Goal: Transaction & Acquisition: Purchase product/service

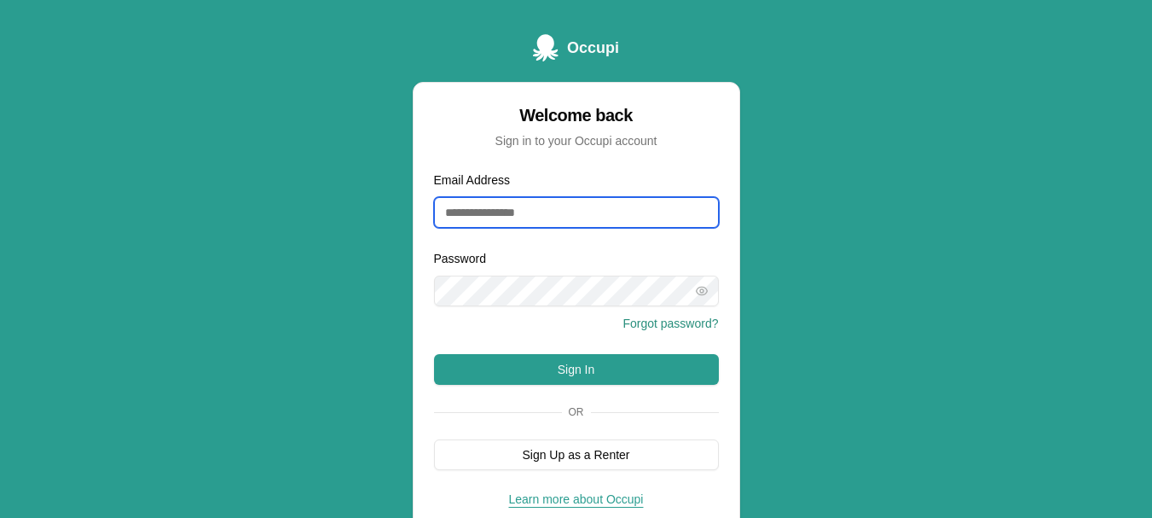
click at [508, 210] on input "Email Address" at bounding box center [576, 212] width 285 height 31
type input "**********"
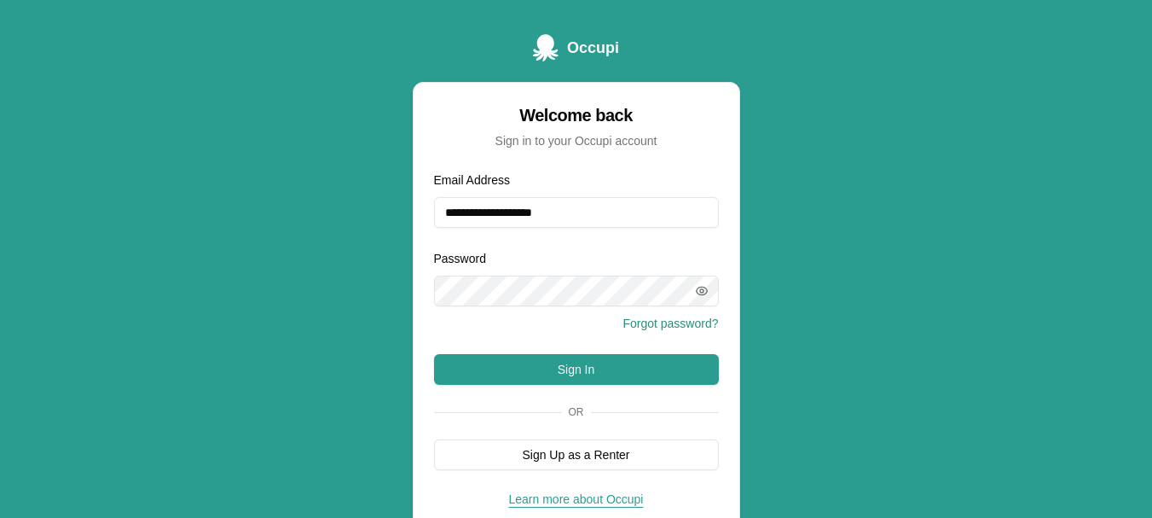
click at [700, 292] on icon "button" at bounding box center [701, 290] width 3 height 3
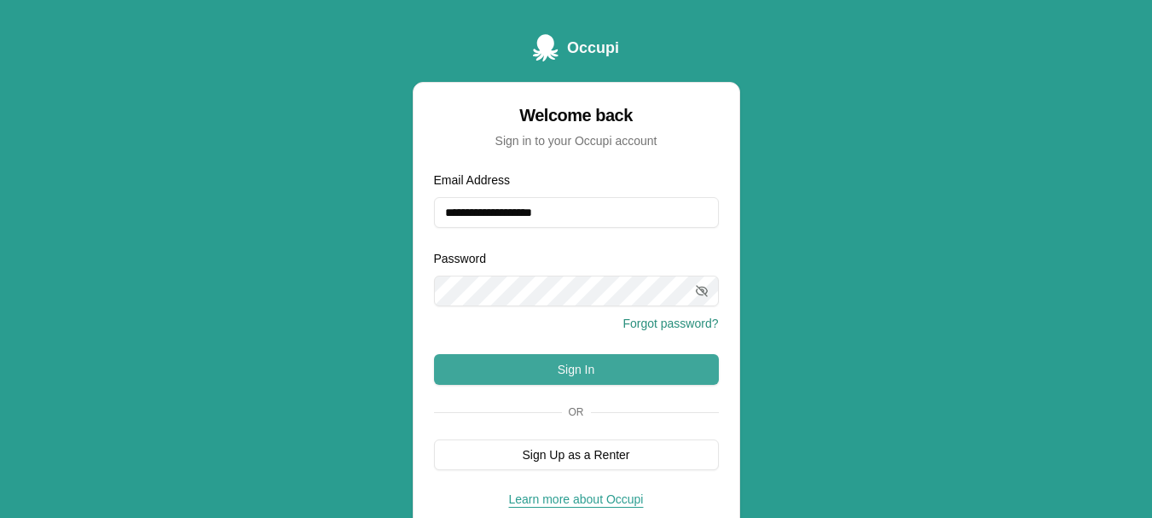
click at [591, 368] on button "Sign In" at bounding box center [576, 369] width 285 height 31
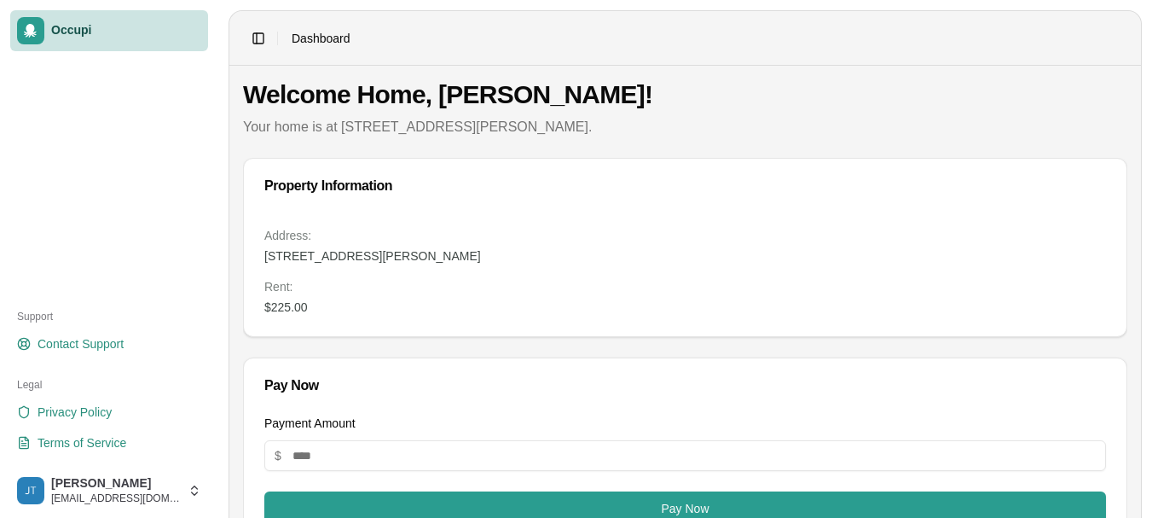
scroll to position [57, 0]
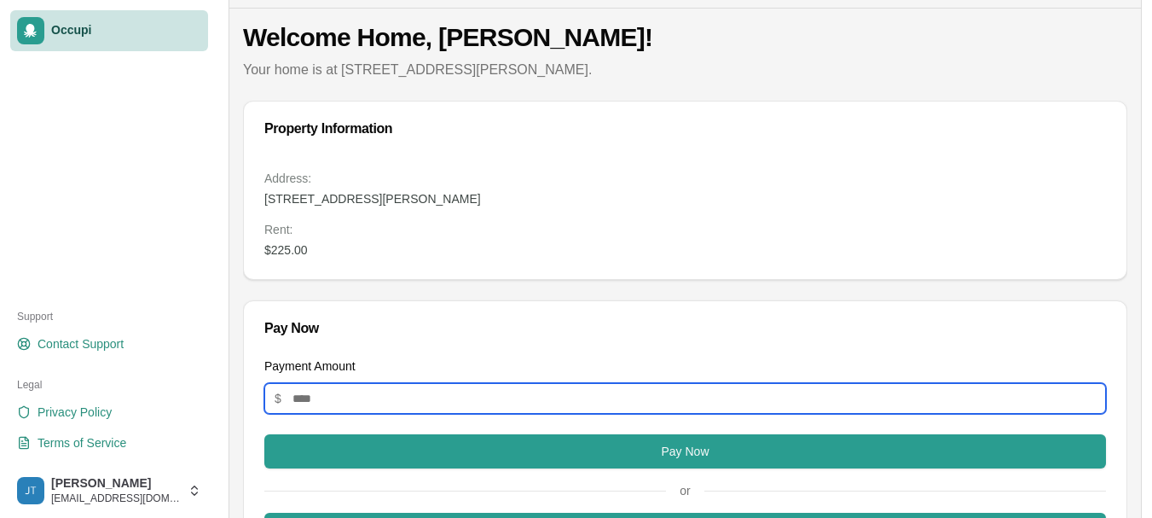
click at [323, 398] on input "Payment Amount" at bounding box center [685, 398] width 842 height 31
type input "***"
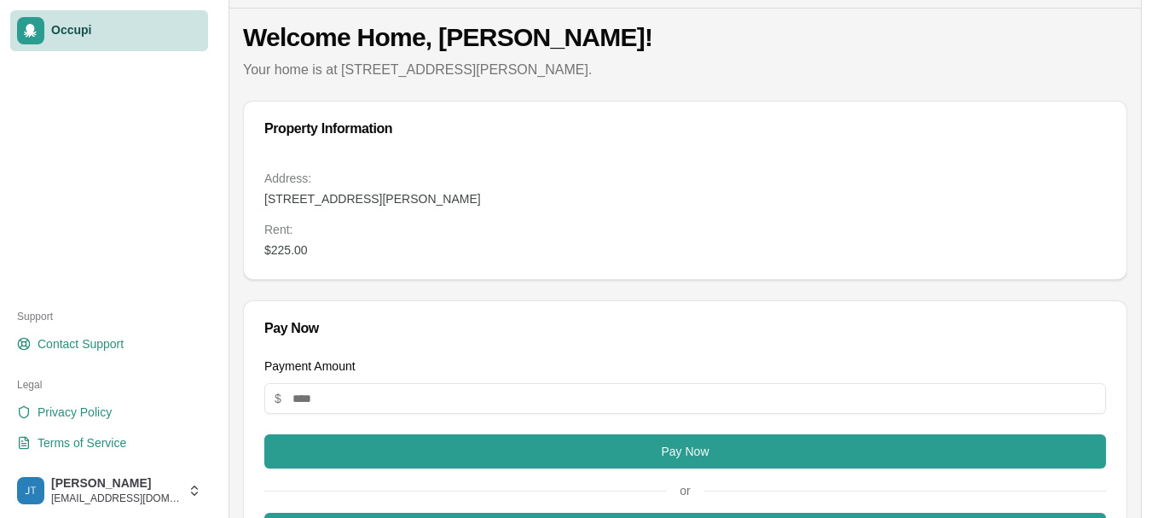
click at [543, 324] on div "Pay Now" at bounding box center [685, 329] width 842 height 14
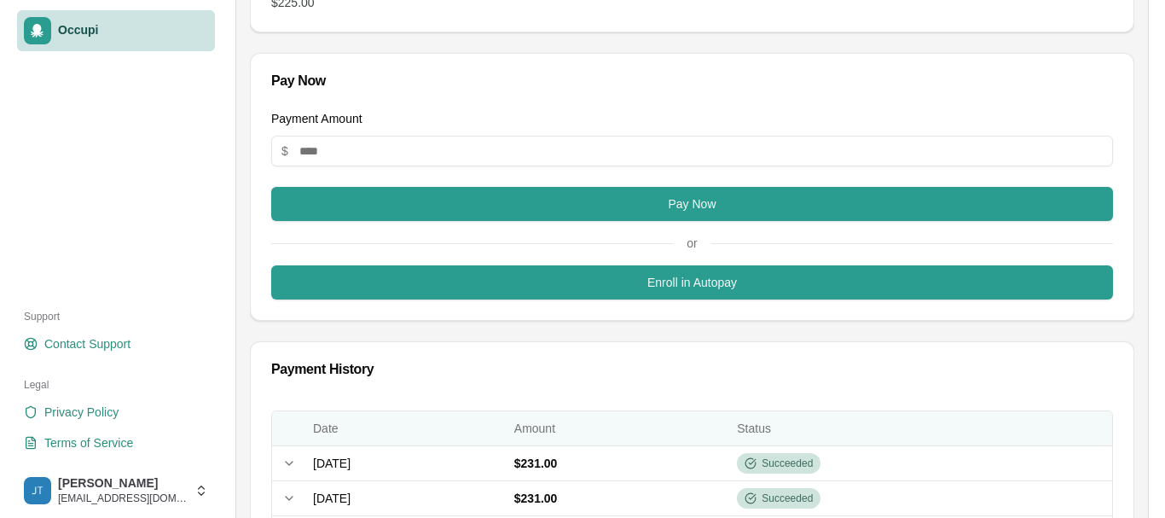
scroll to position [284, 0]
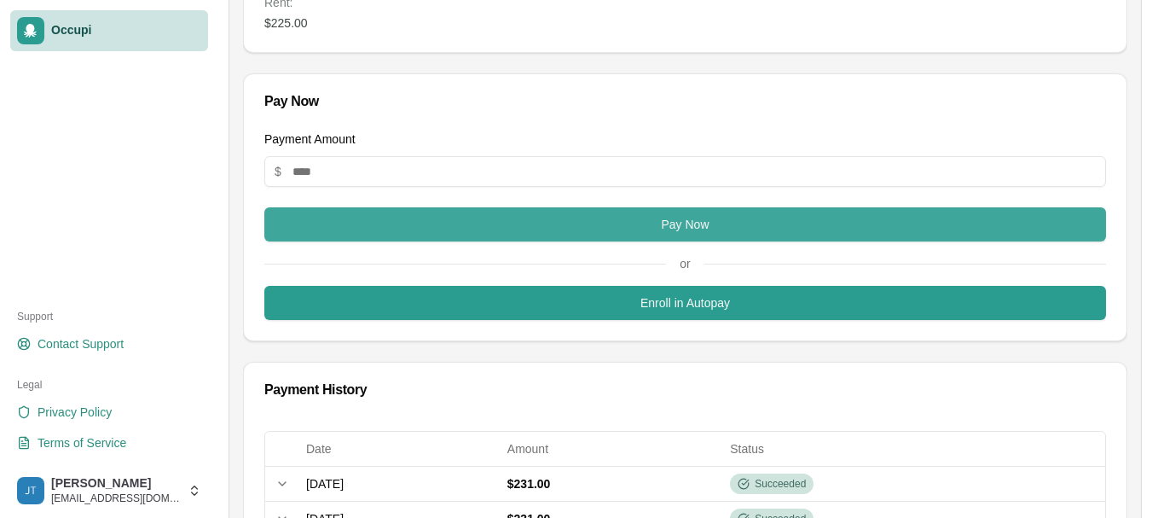
click at [669, 229] on button "Pay Now" at bounding box center [685, 224] width 842 height 34
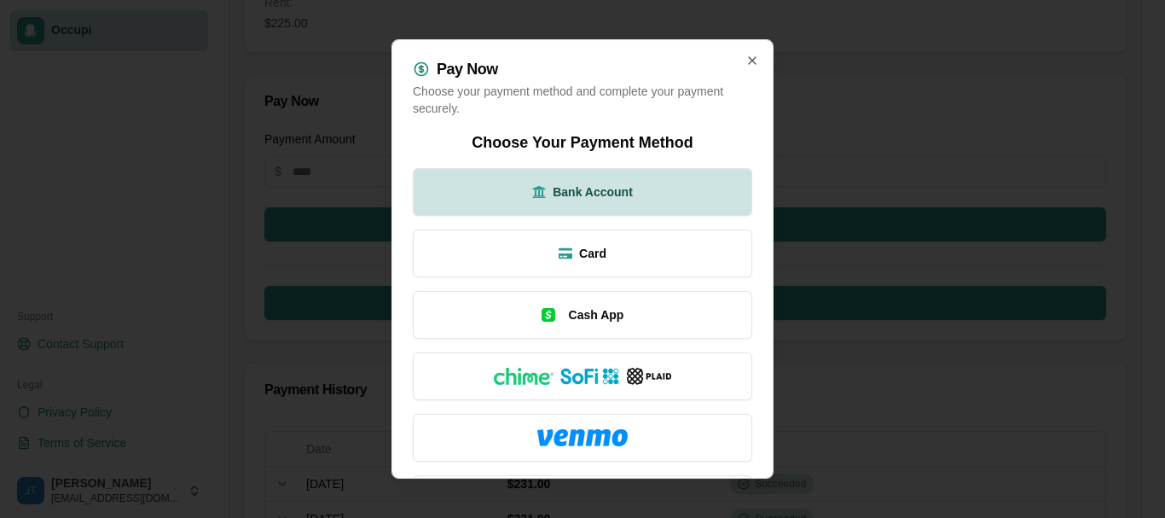
click at [588, 192] on span "Bank Account" at bounding box center [593, 191] width 80 height 17
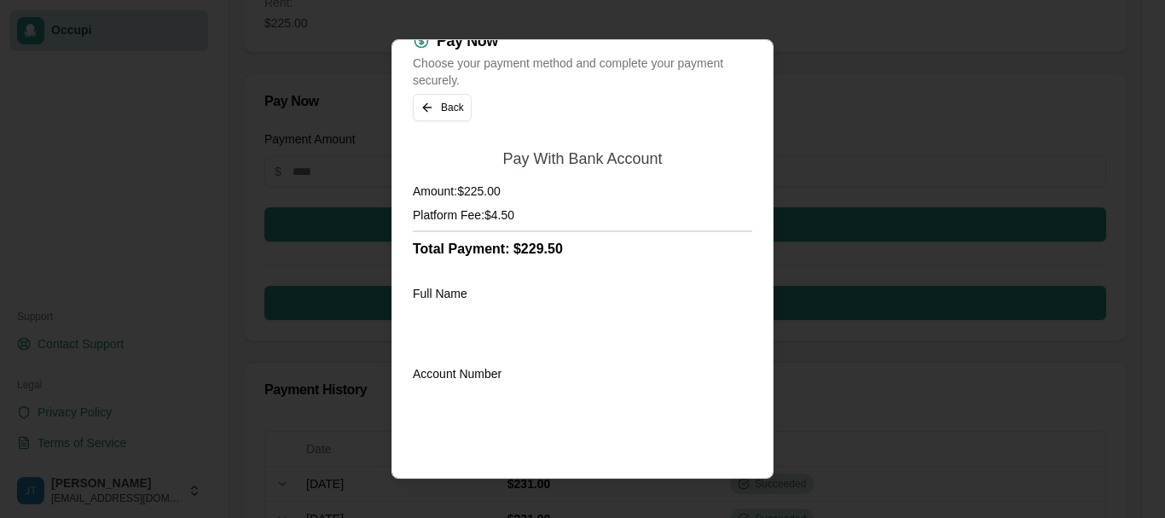
scroll to position [5, 0]
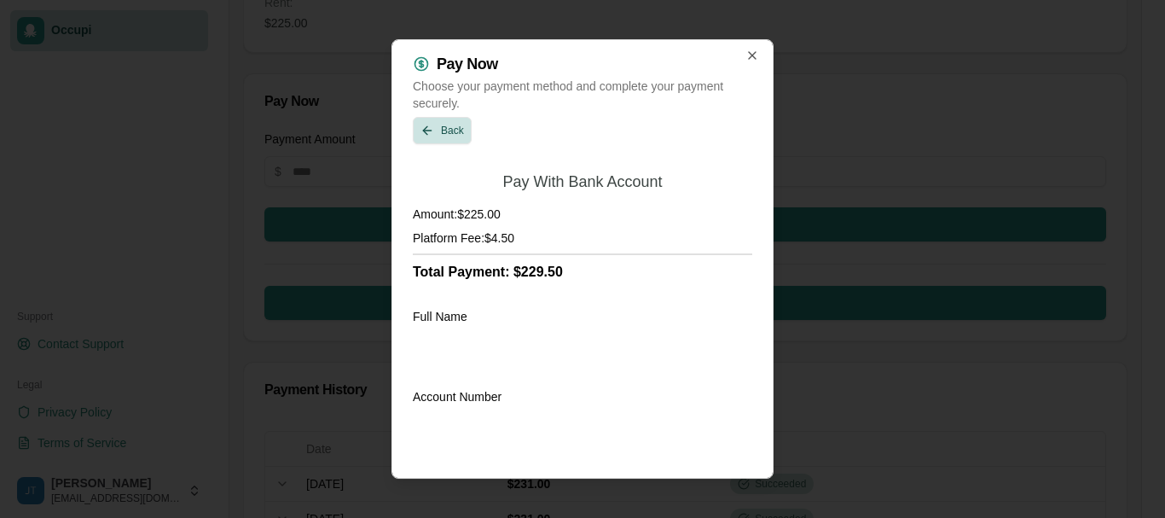
click at [446, 127] on button "Back" at bounding box center [442, 130] width 59 height 27
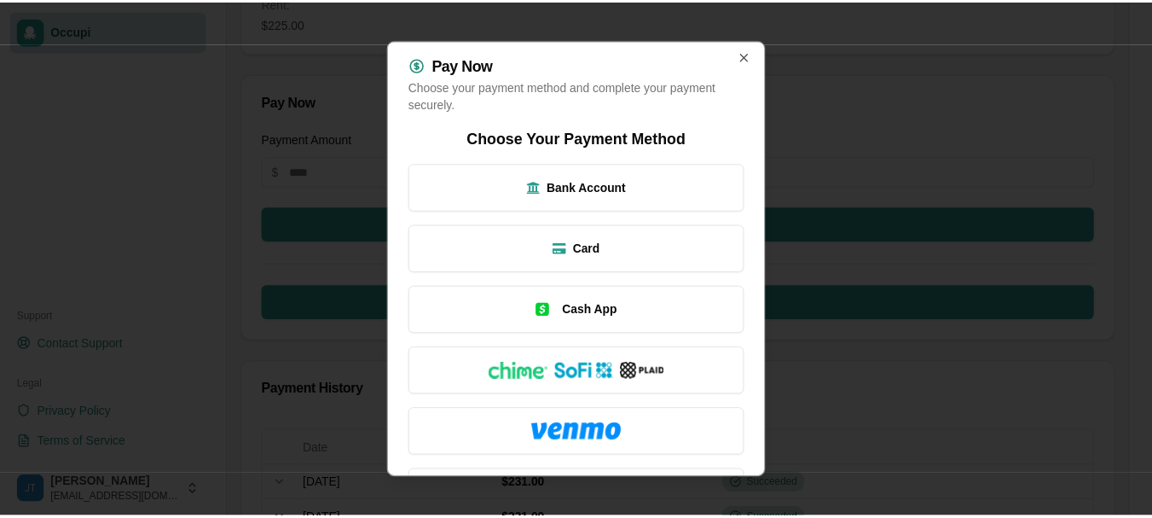
scroll to position [0, 0]
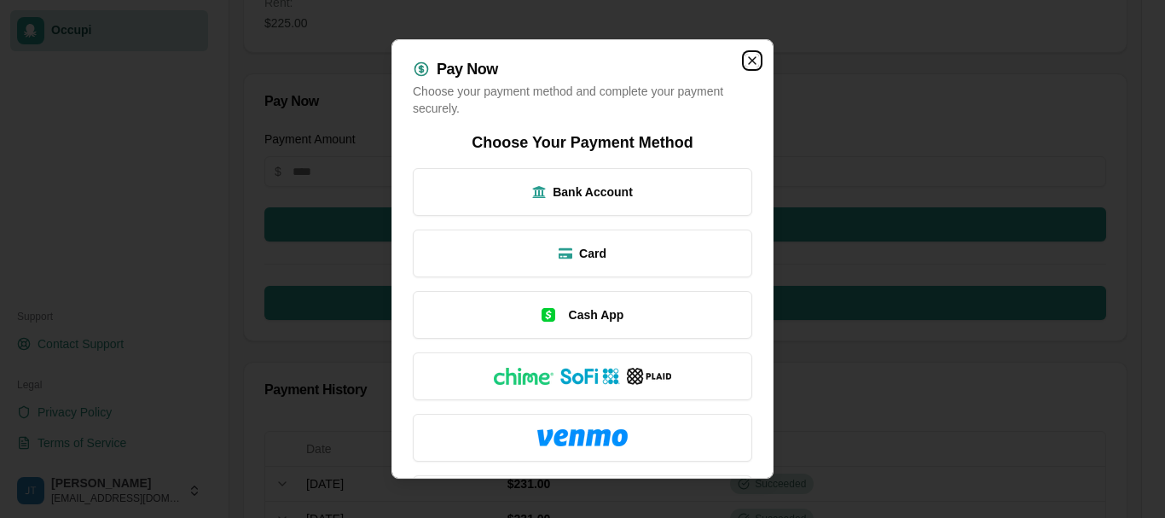
click at [745, 61] on icon "button" at bounding box center [752, 61] width 14 height 14
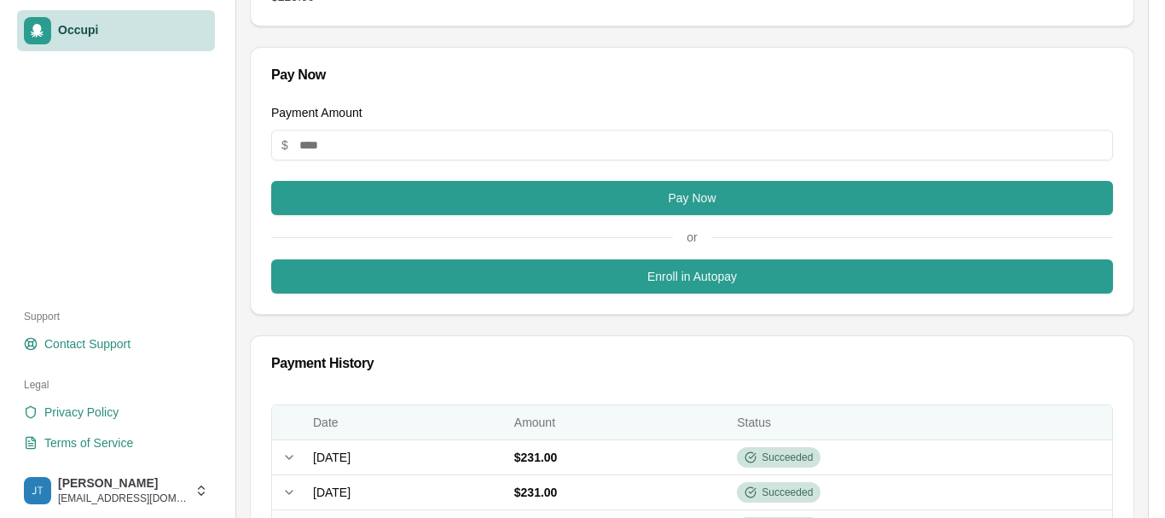
scroll to position [296, 0]
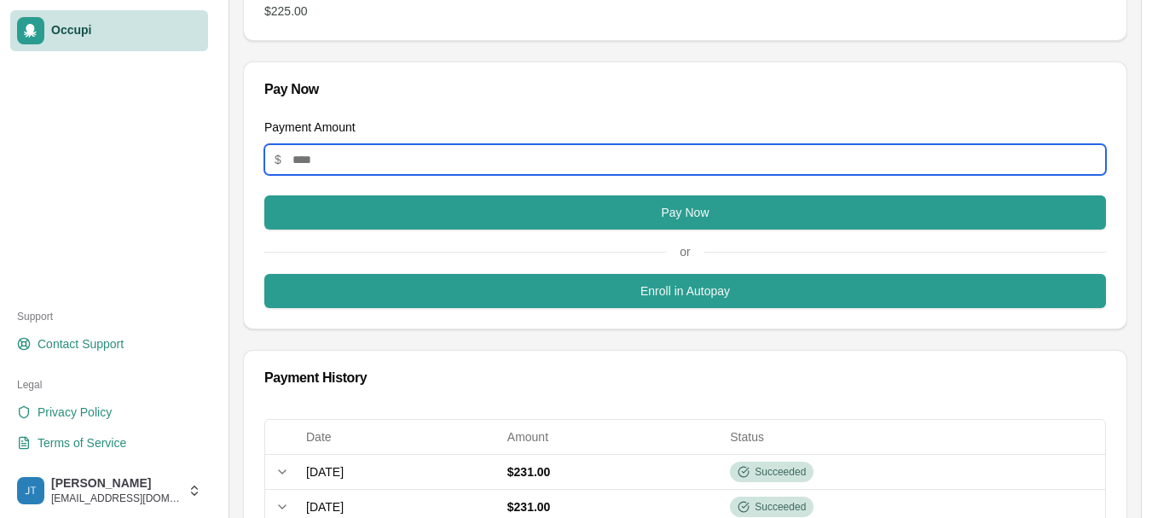
click at [338, 164] on input "Payment Amount" at bounding box center [685, 159] width 842 height 31
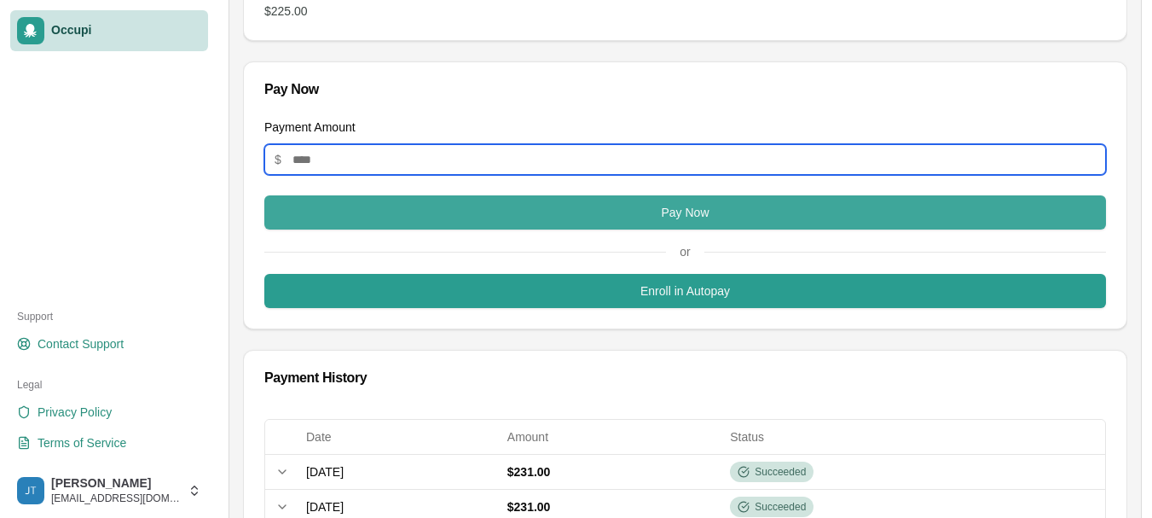
type input "***"
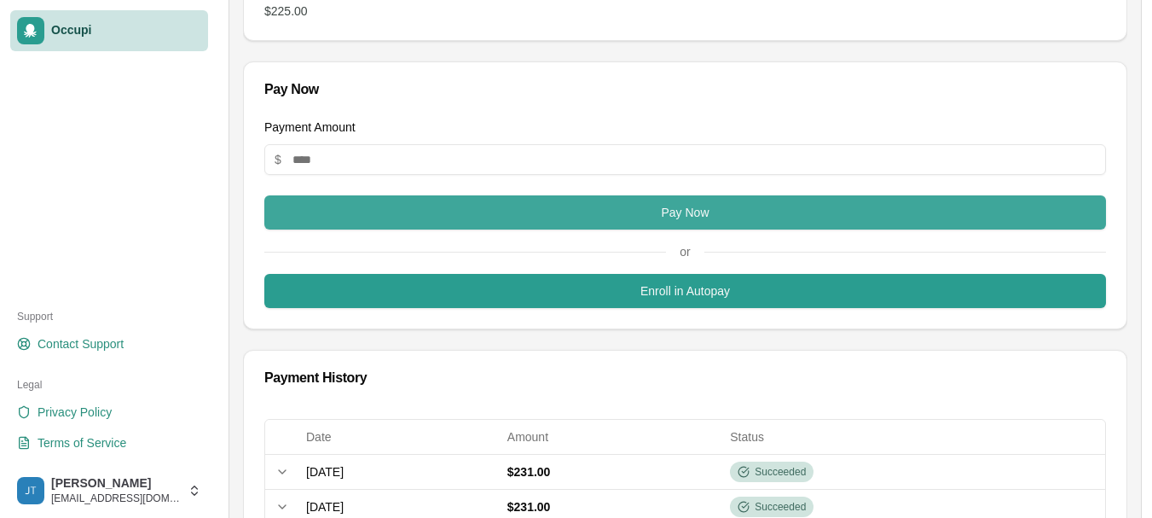
click at [700, 211] on button "Pay Now" at bounding box center [685, 212] width 842 height 34
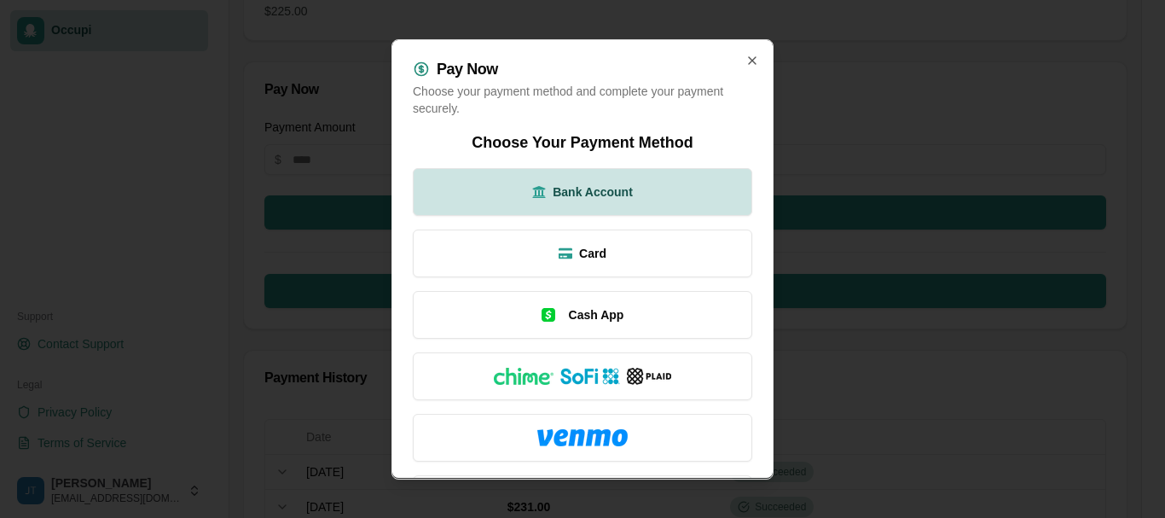
click at [577, 193] on span "Bank Account" at bounding box center [593, 191] width 80 height 17
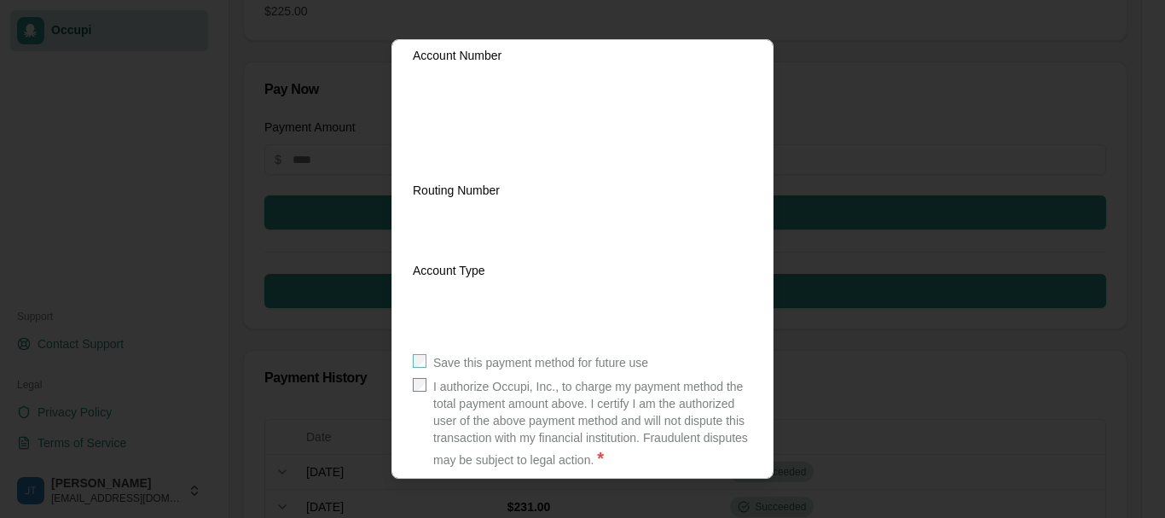
scroll to position [403, 0]
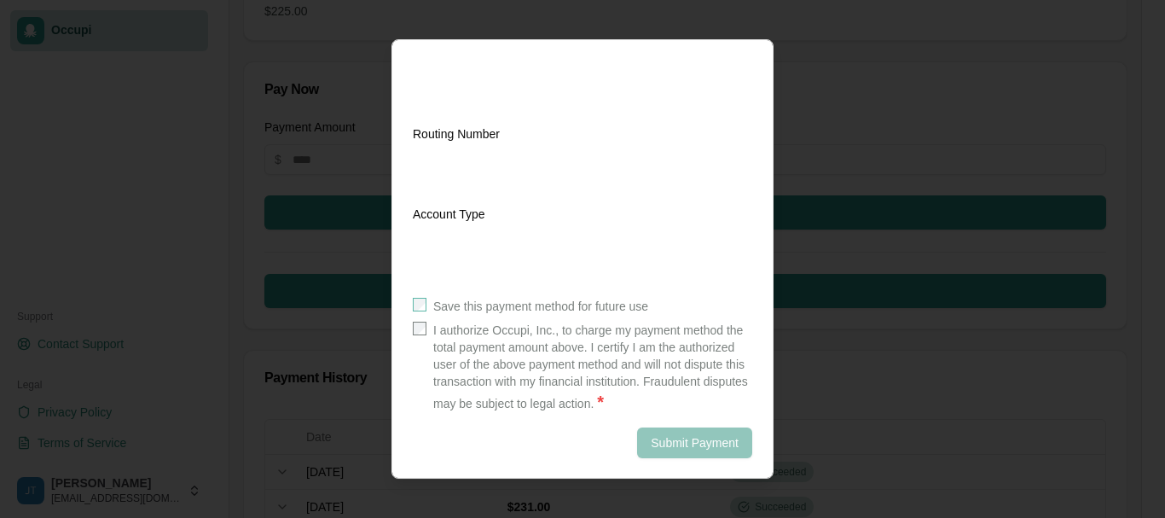
click at [507, 447] on div "Submit Payment" at bounding box center [582, 442] width 339 height 31
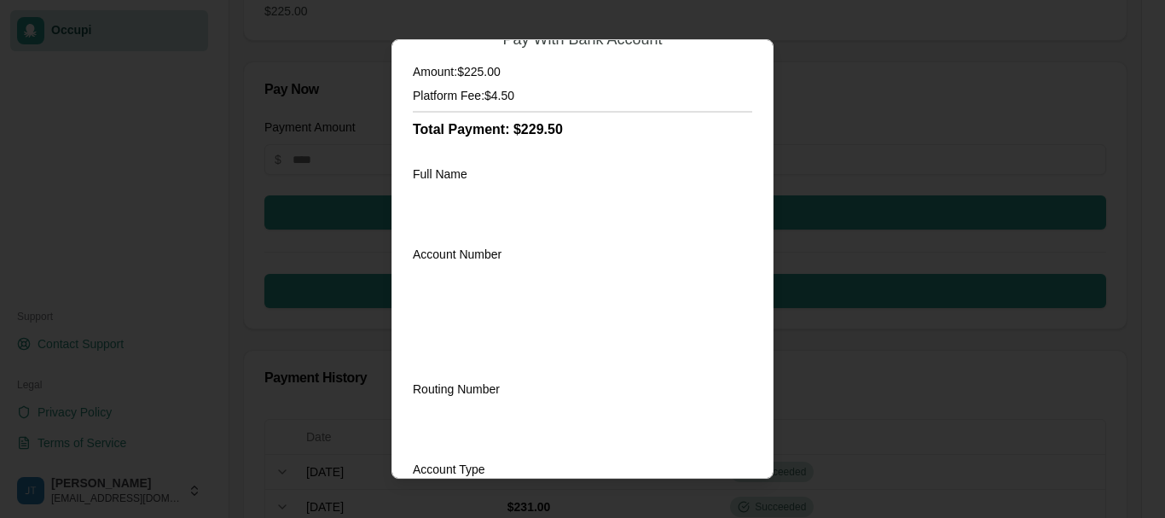
scroll to position [398, 0]
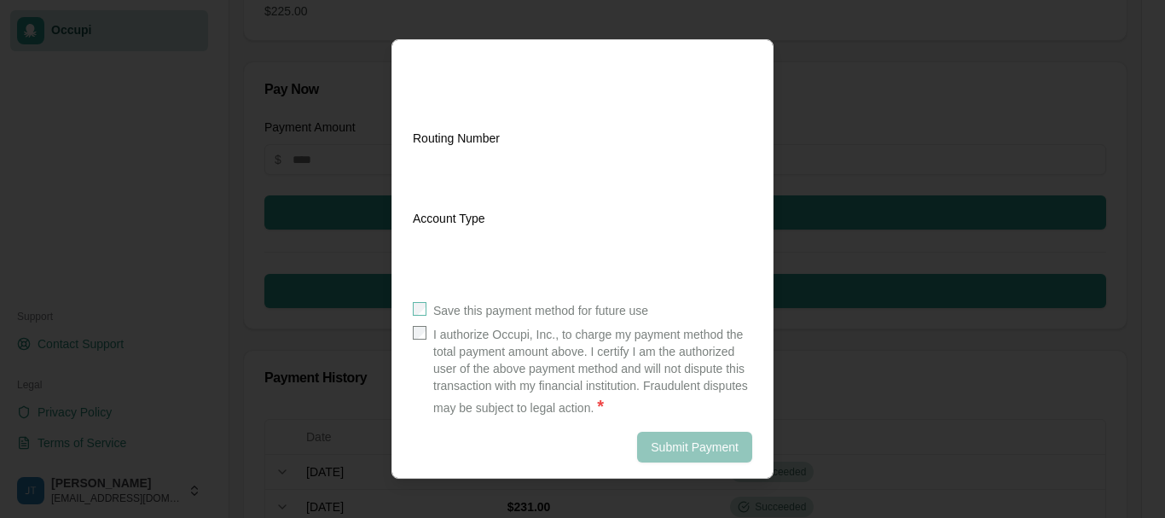
click at [513, 437] on div "Submit Payment" at bounding box center [582, 447] width 339 height 31
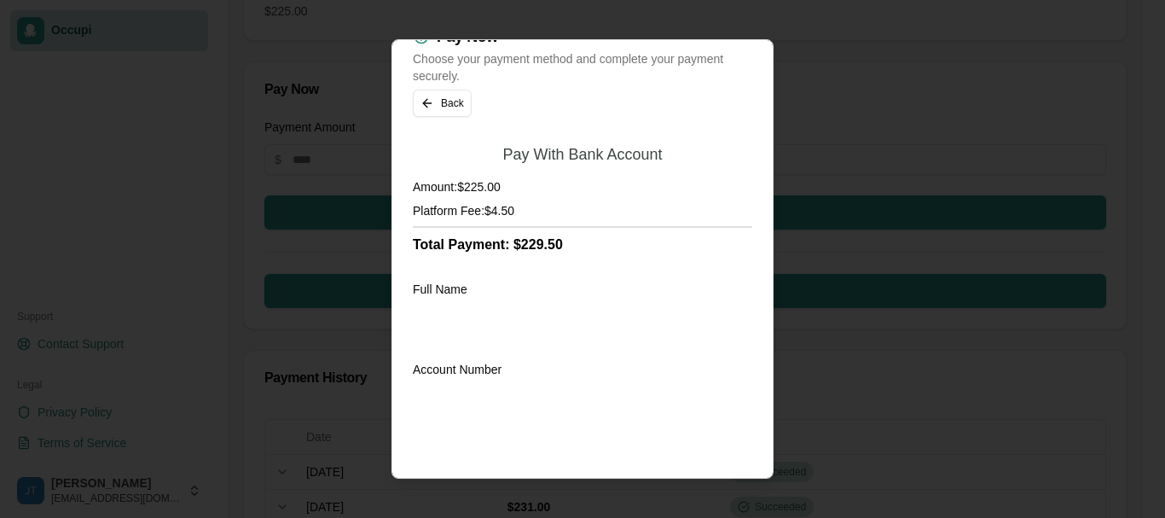
scroll to position [0, 0]
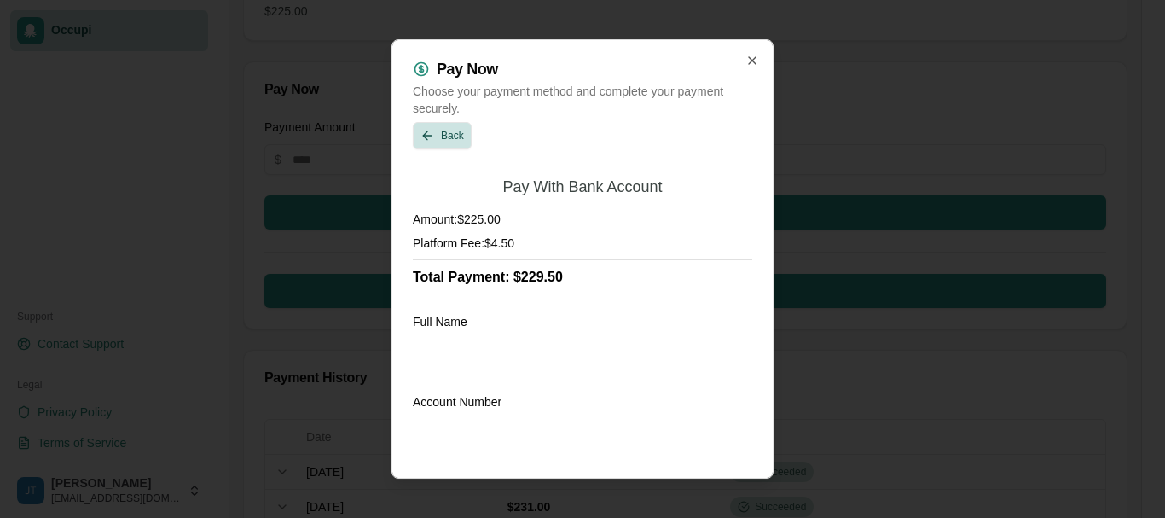
click at [444, 130] on button "Back" at bounding box center [442, 135] width 59 height 27
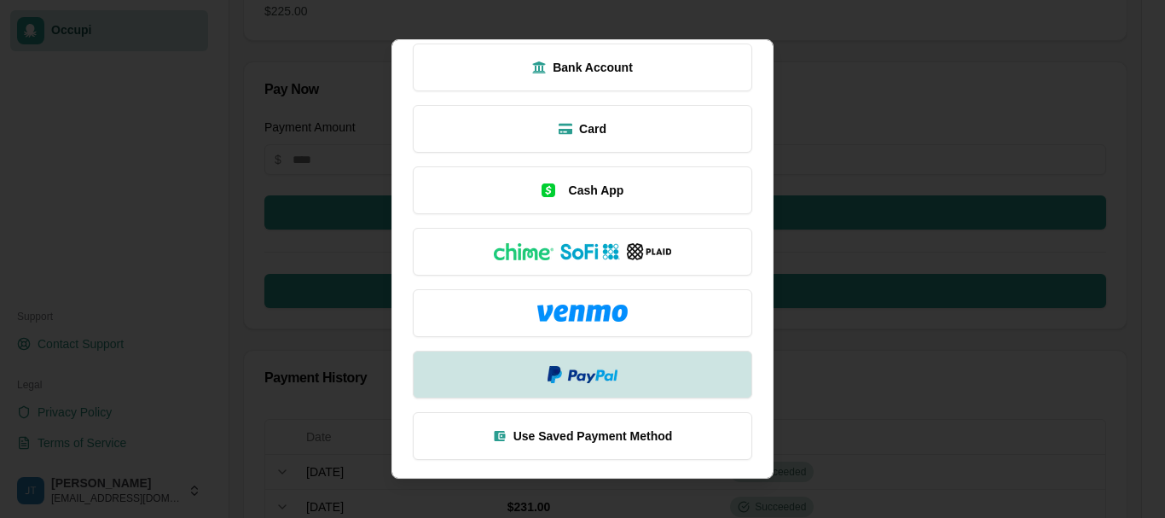
scroll to position [126, 0]
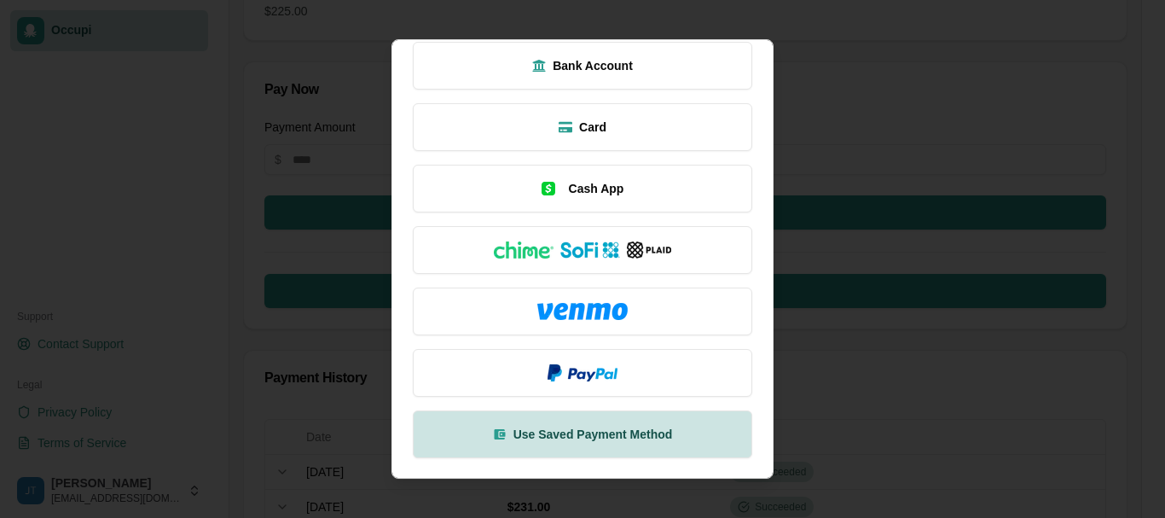
click at [600, 426] on span "Use Saved Payment Method" at bounding box center [592, 434] width 159 height 17
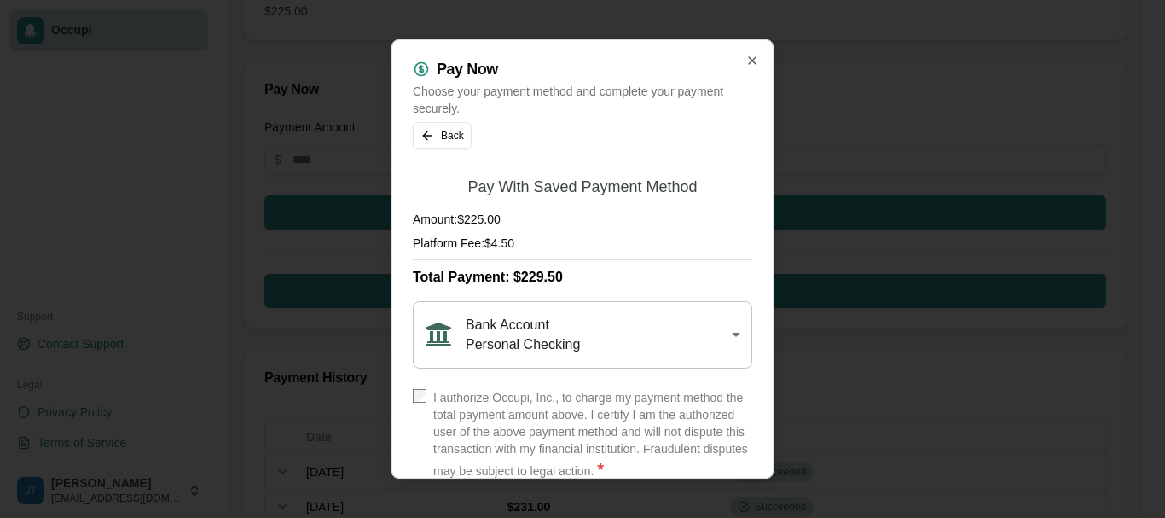
click at [719, 329] on div "Bank Account Personal Checking" at bounding box center [582, 334] width 339 height 67
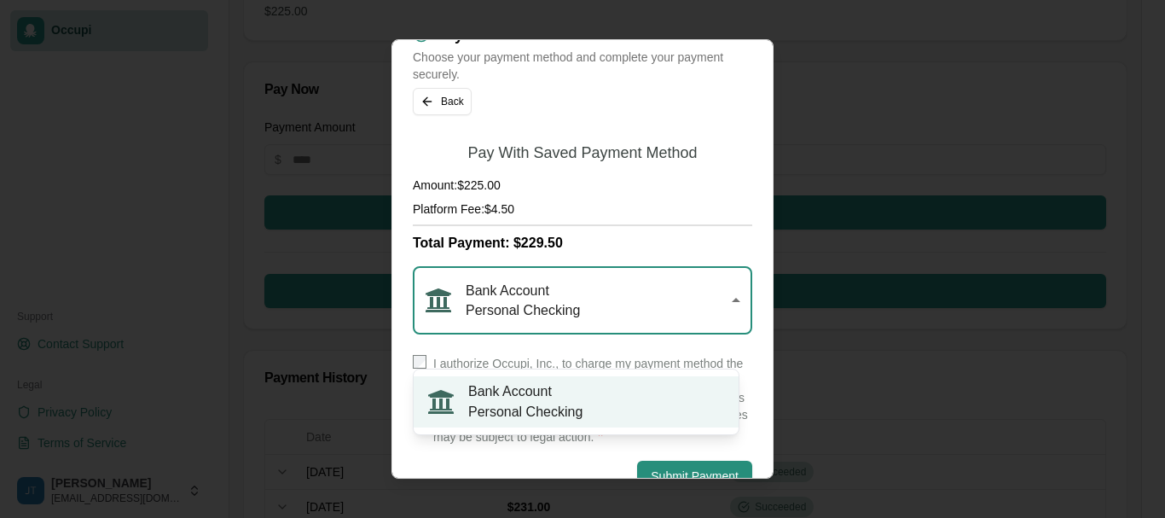
scroll to position [67, 0]
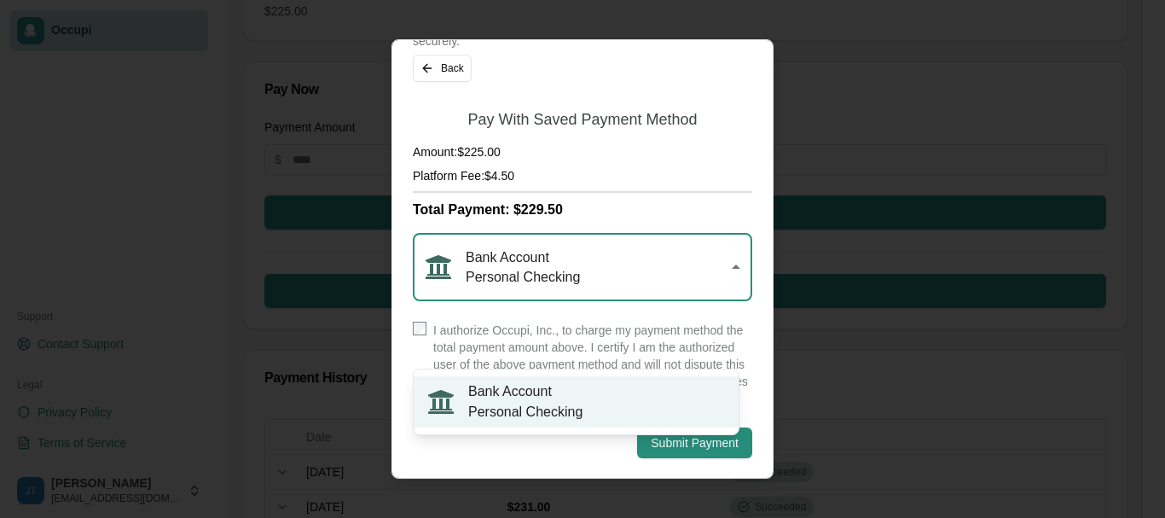
click at [716, 261] on div "Bank Account Personal Checking" at bounding box center [582, 267] width 339 height 67
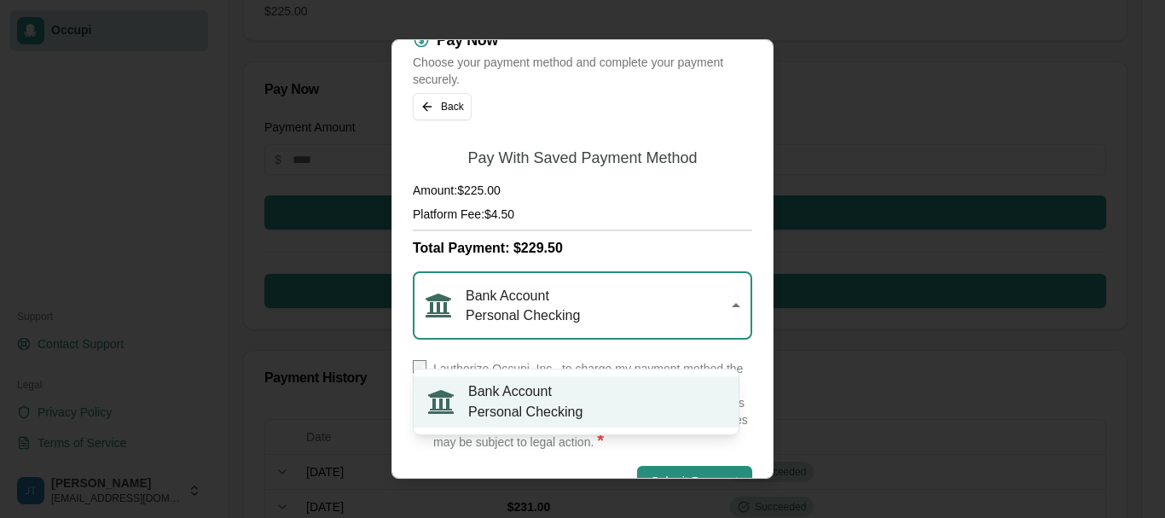
scroll to position [10, 0]
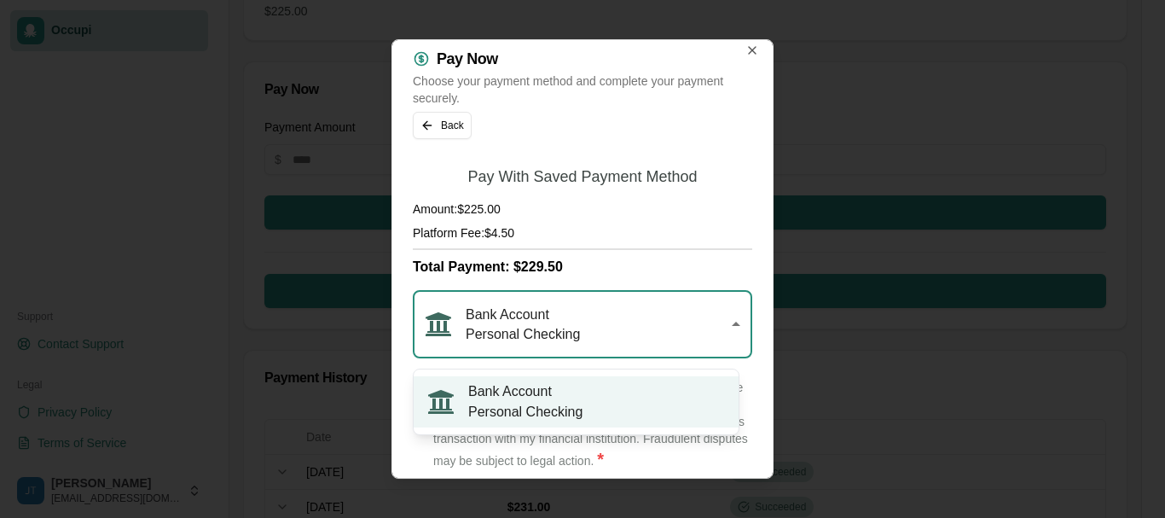
click at [652, 407] on label "I authorize Occupi, Inc., to charge my payment method the total payment amount …" at bounding box center [592, 425] width 319 height 92
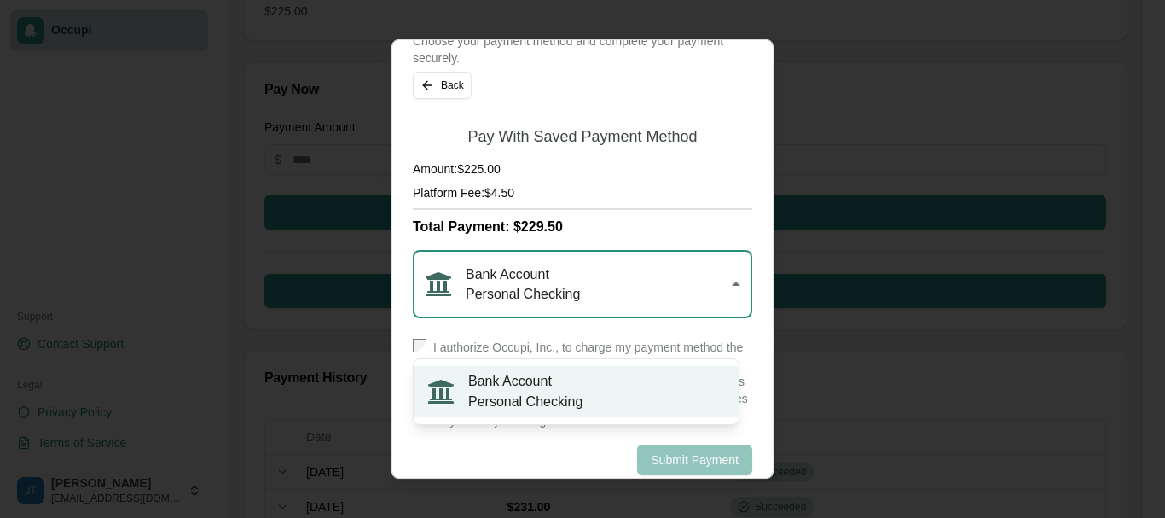
scroll to position [67, 0]
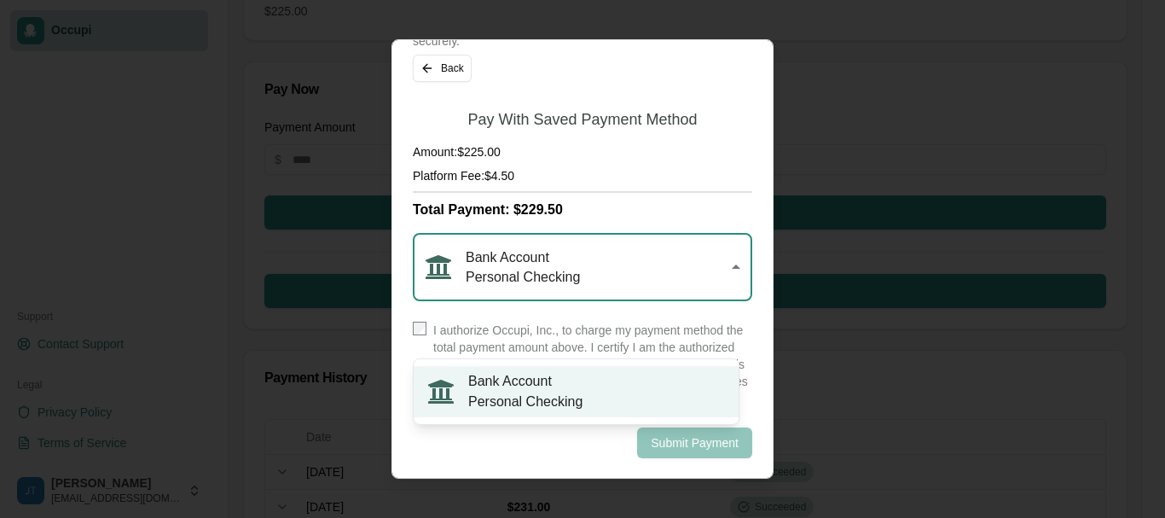
click at [723, 263] on div "Bank Account Personal Checking" at bounding box center [582, 267] width 339 height 67
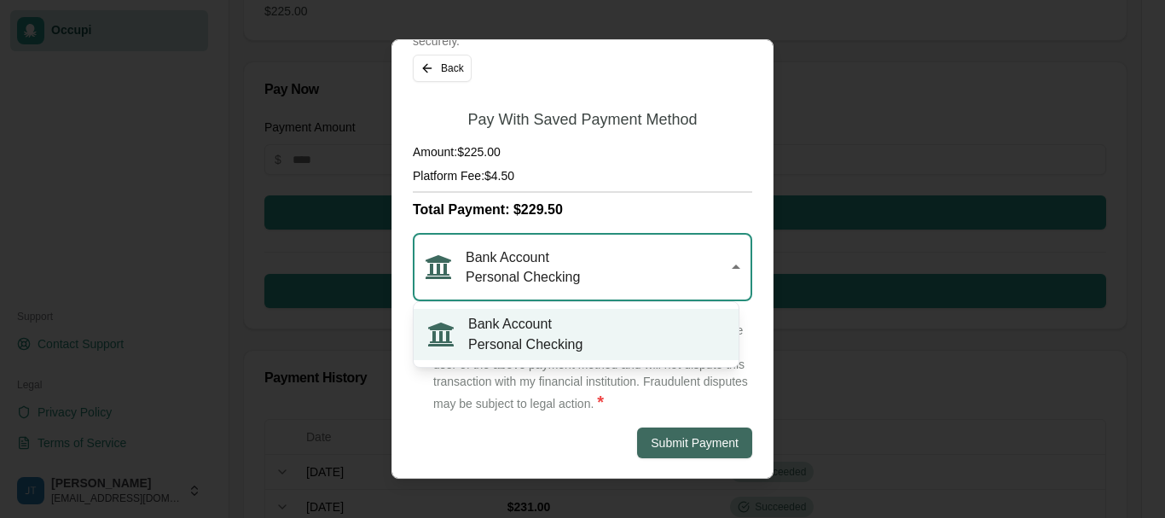
click at [682, 438] on button "Submit Payment" at bounding box center [694, 442] width 115 height 31
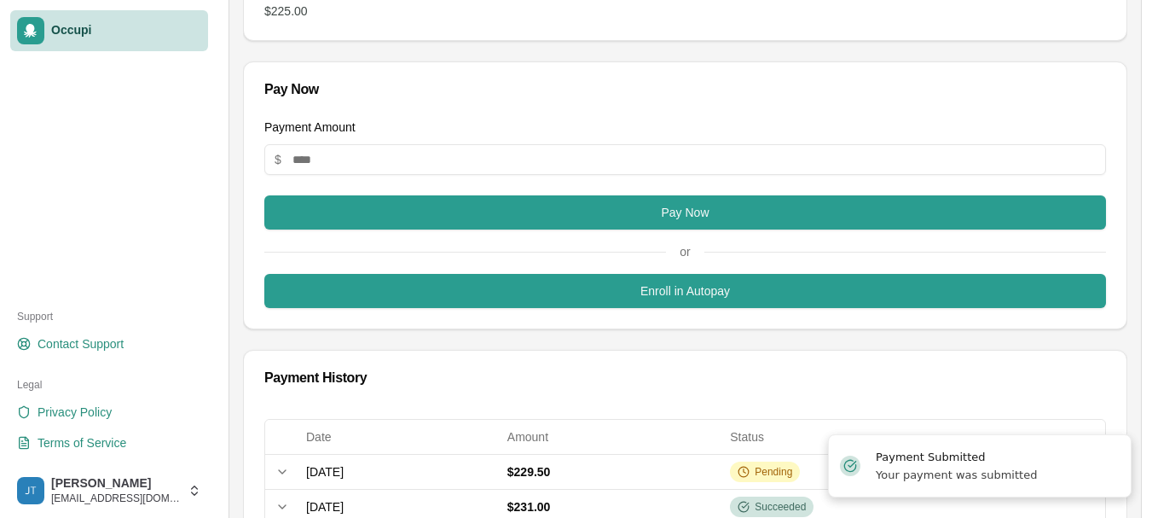
click at [780, 379] on div "Payment History" at bounding box center [685, 378] width 842 height 14
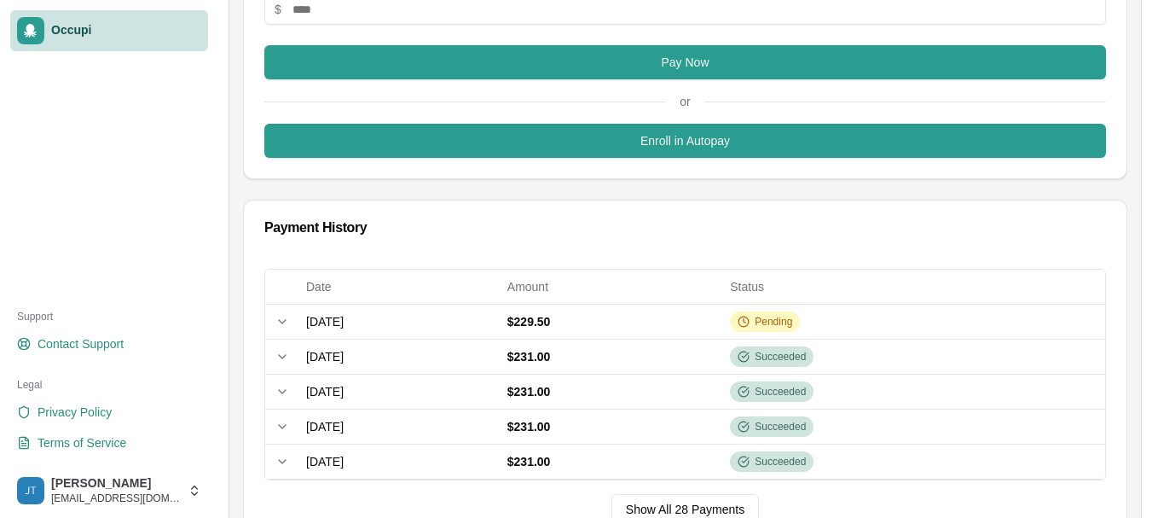
scroll to position [466, 0]
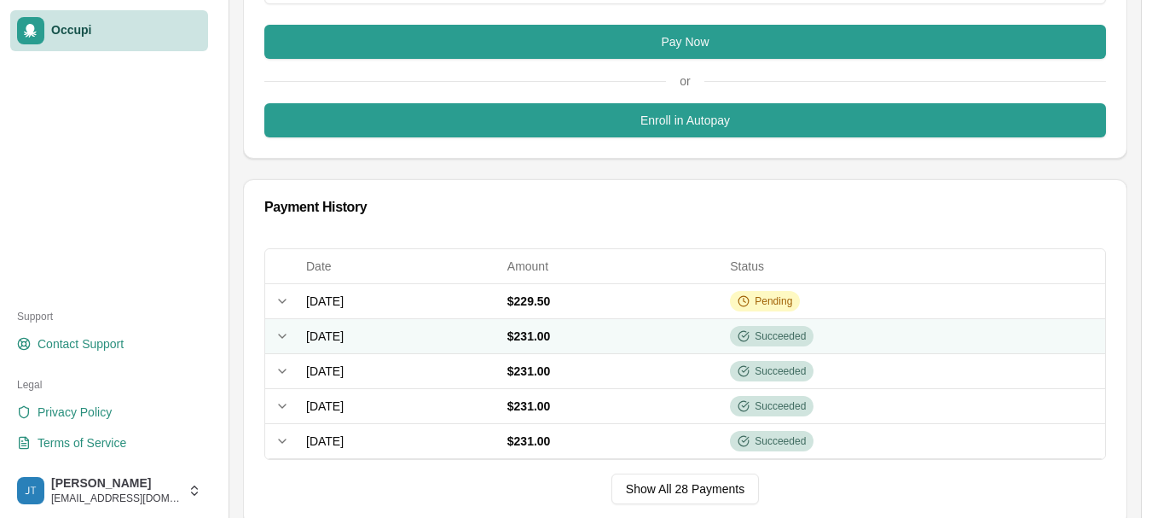
click at [344, 336] on span "August 29, 2025" at bounding box center [325, 336] width 38 height 14
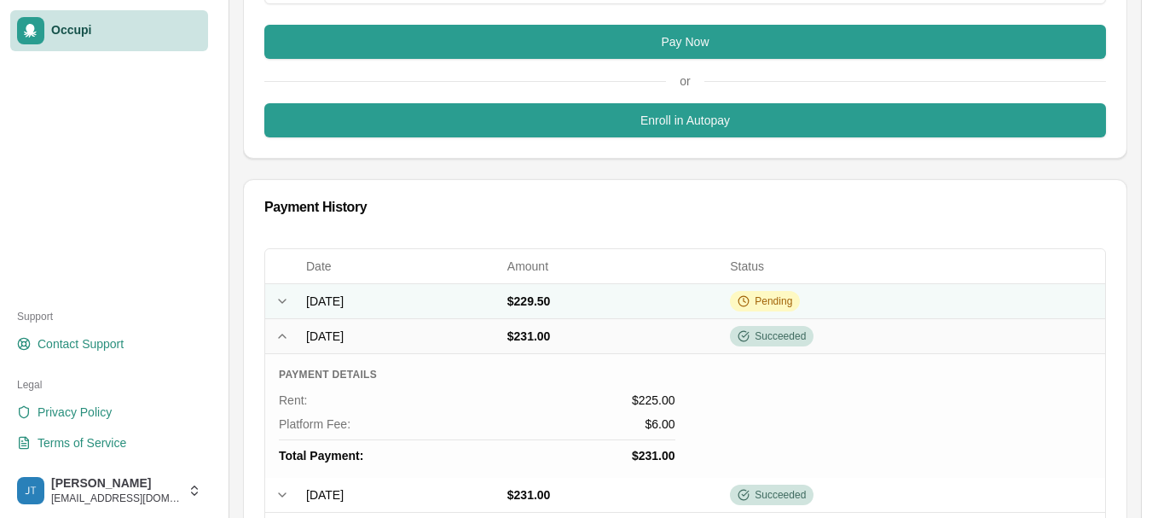
click at [344, 298] on span "September 29, 2025" at bounding box center [325, 301] width 38 height 14
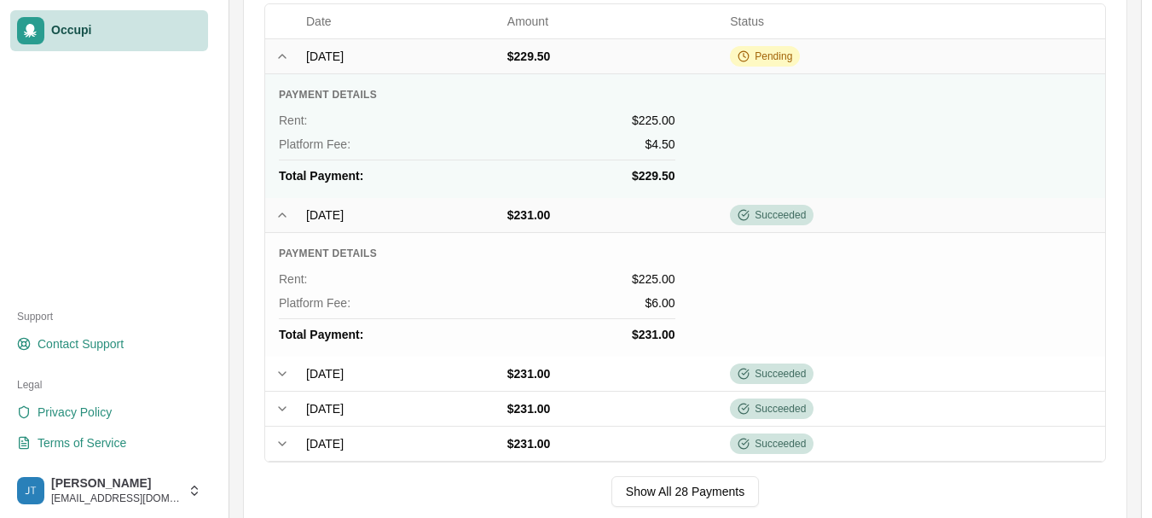
scroll to position [750, 0]
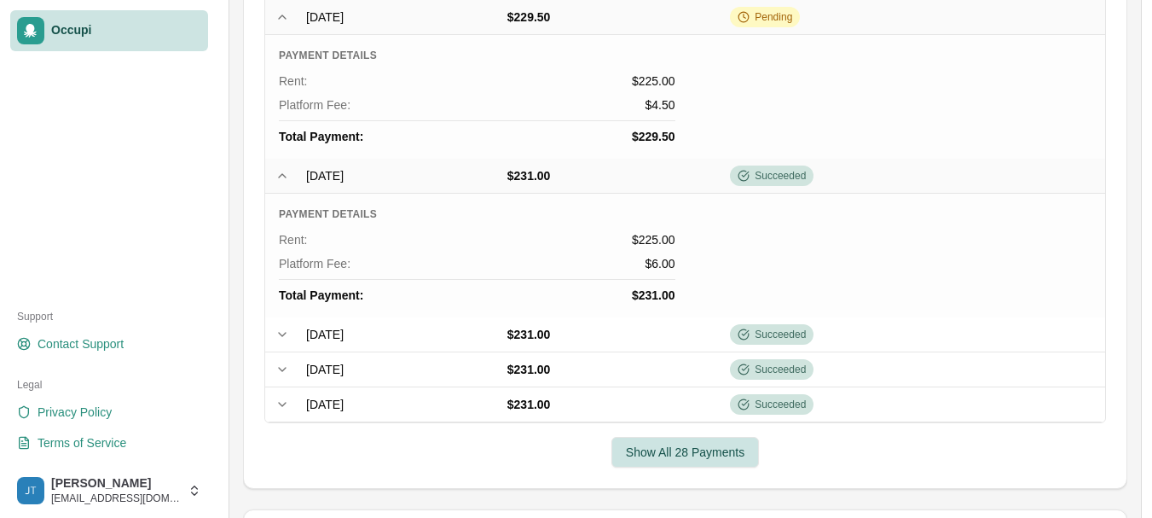
click at [692, 454] on button "Show All 28 Payments" at bounding box center [685, 452] width 148 height 31
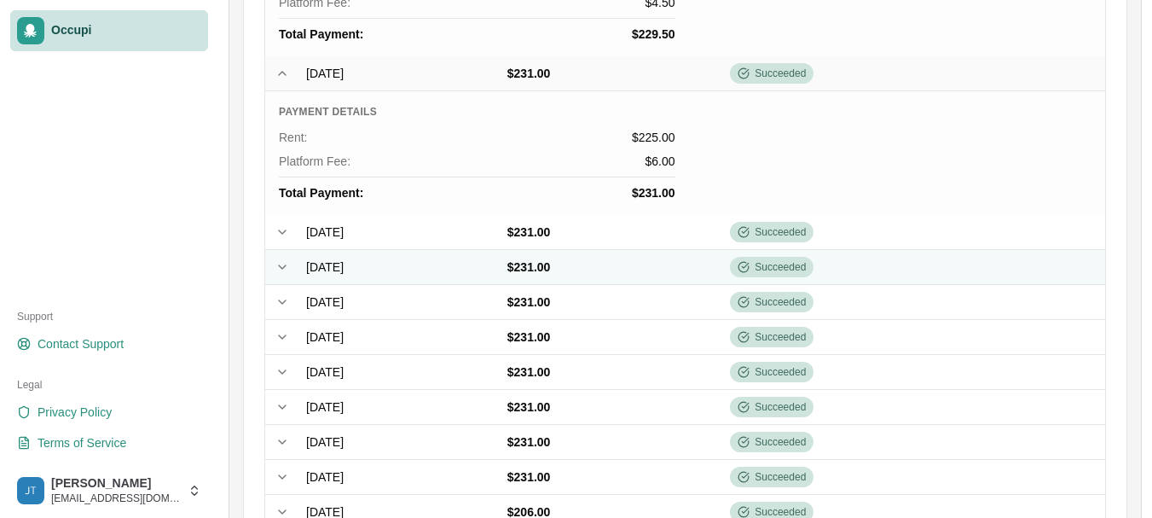
scroll to position [978, 0]
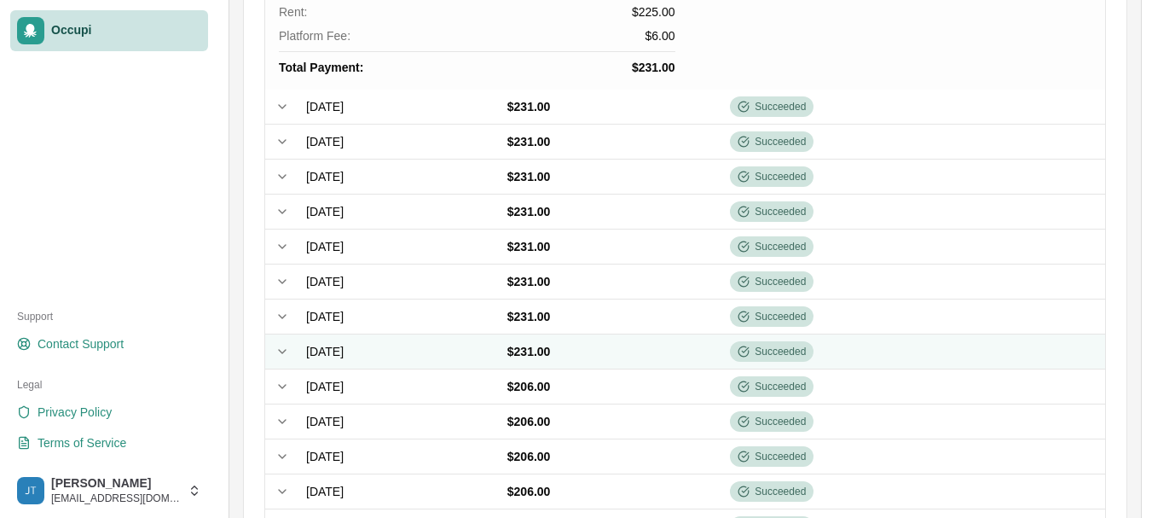
click at [340, 351] on span "January 1, 2025" at bounding box center [325, 352] width 38 height 14
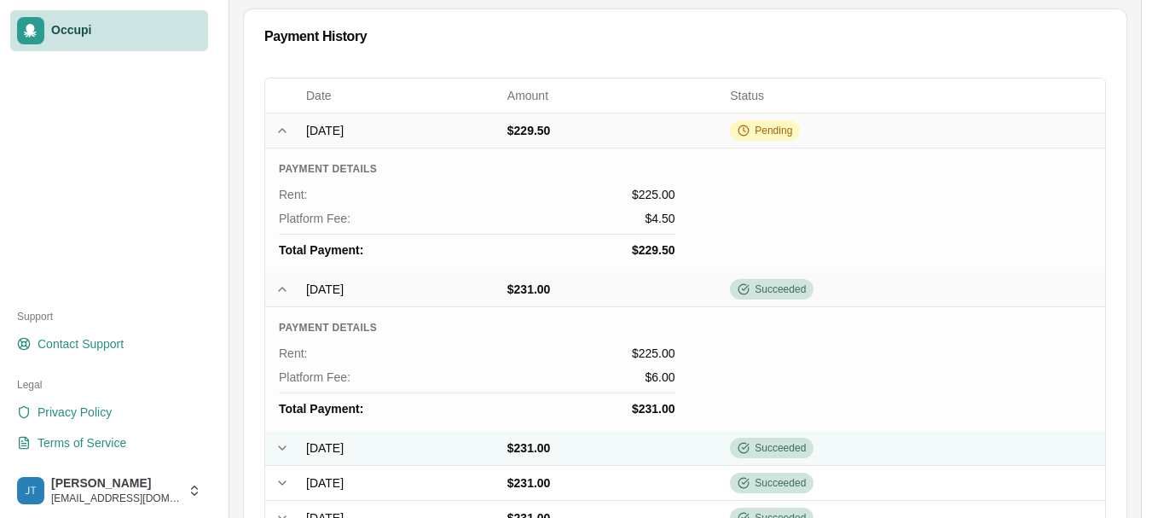
scroll to position [750, 0]
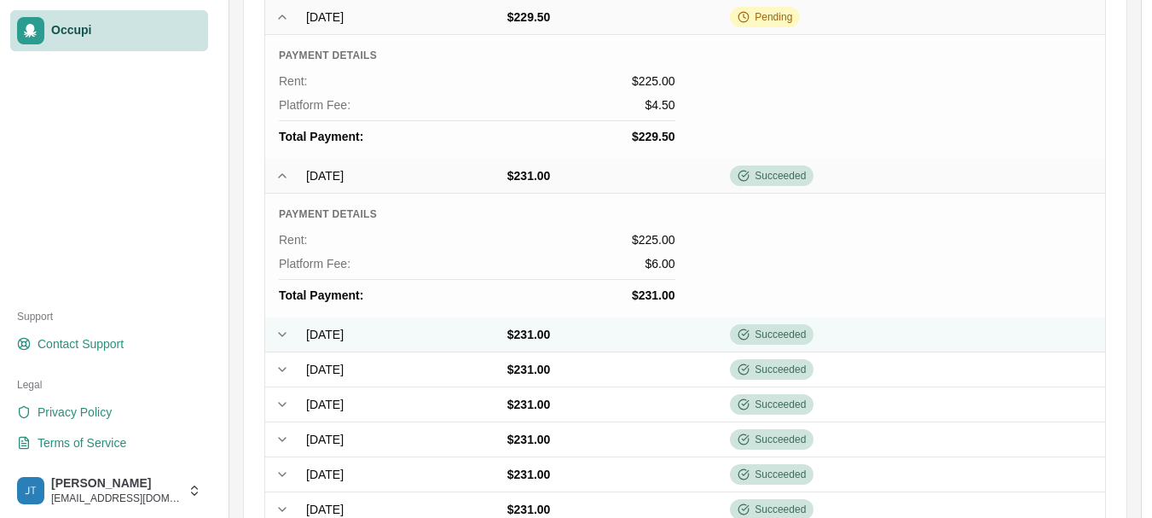
click at [344, 333] on span "July 29, 2025" at bounding box center [325, 334] width 38 height 14
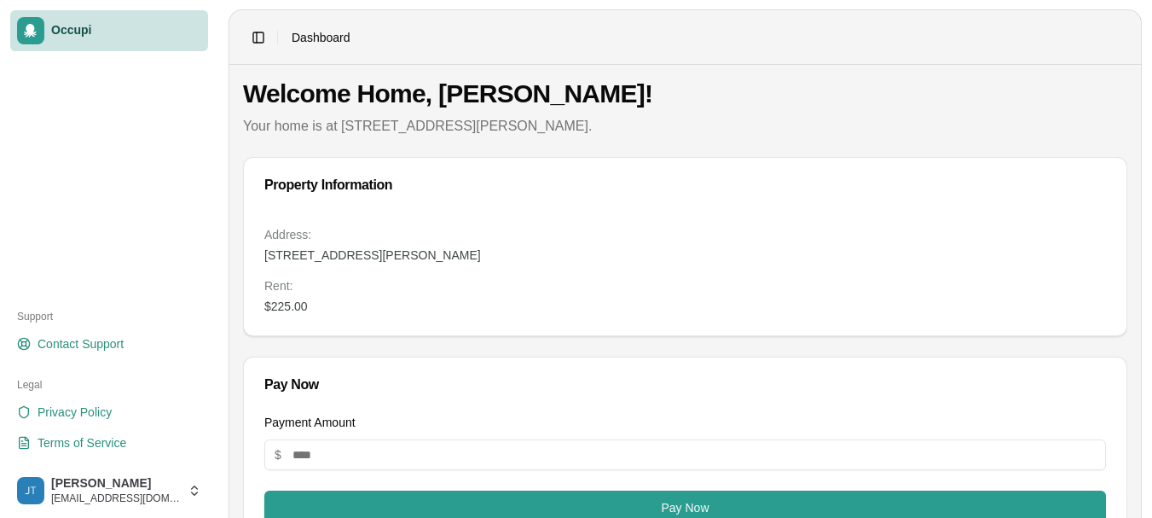
scroll to position [0, 0]
